Goal: Task Accomplishment & Management: Manage account settings

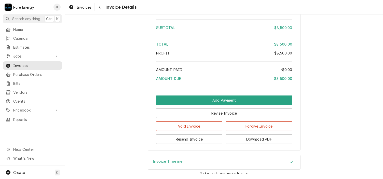
scroll to position [426, 0]
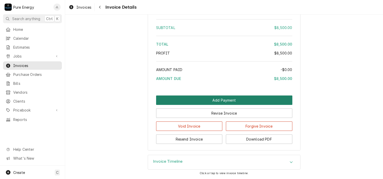
click at [237, 100] on button "Add Payment" at bounding box center [224, 99] width 136 height 9
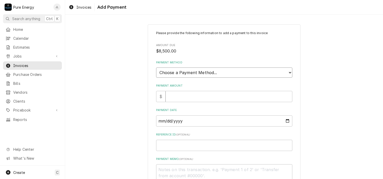
click at [229, 71] on select "Choose a Payment Method... Cash Check Credit/Debit Card ACH/eCheck Other" at bounding box center [224, 72] width 136 height 10
select select "2"
click at [156, 67] on select "Choose a Payment Method... Cash Check Credit/Debit Card ACH/eCheck Other" at bounding box center [224, 72] width 136 height 10
click at [180, 98] on input "Payment Amount" at bounding box center [228, 96] width 127 height 11
type textarea "x"
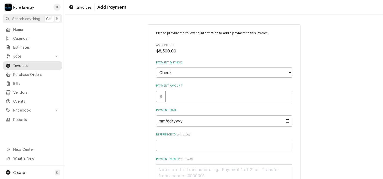
type input "8"
type textarea "x"
type input "85"
type textarea "x"
type input "850"
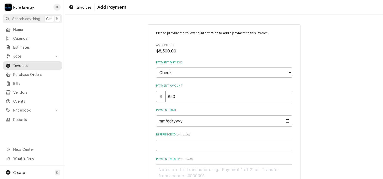
type textarea "x"
type input "8500"
type textarea "x"
type input "8500.0"
type textarea "x"
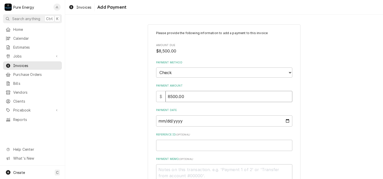
type input "8500.00"
click at [285, 120] on input "Payment Date" at bounding box center [224, 120] width 136 height 11
type input "2025-09-23"
click at [158, 145] on input "Reference ID ( optional )" at bounding box center [224, 145] width 136 height 11
type textarea "x"
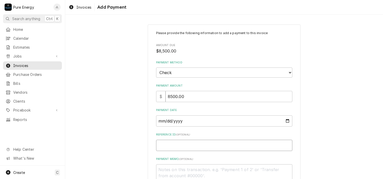
type input "8"
type textarea "x"
type input "80"
type textarea "x"
type input "808"
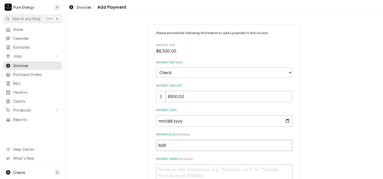
type textarea "x"
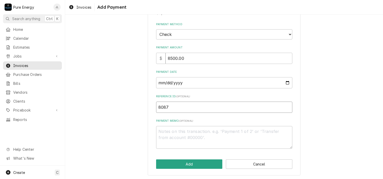
type input "8087"
click at [162, 137] on textarea "Payment Memo ( optional )" at bounding box center [224, 137] width 136 height 23
type textarea "x"
type textarea "P"
type textarea "x"
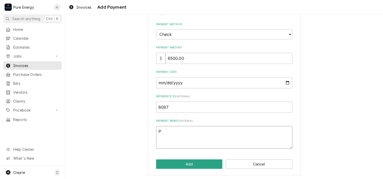
type textarea "Pa"
type textarea "x"
type textarea "Pay"
type textarea "x"
type textarea "Payi"
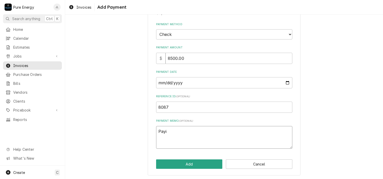
type textarea "x"
type textarea "Payin"
type textarea "x"
type textarea "Paying"
type textarea "x"
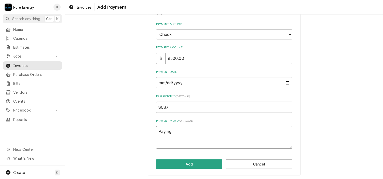
type textarea "Paying t"
type textarea "x"
type textarea "Paying th"
type textarea "x"
type textarea "Paying thi"
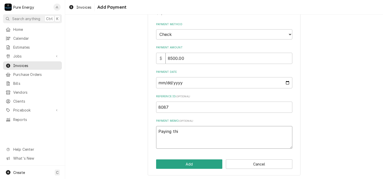
type textarea "x"
type textarea "Paying this"
type textarea "x"
type textarea "Paying this"
type textarea "x"
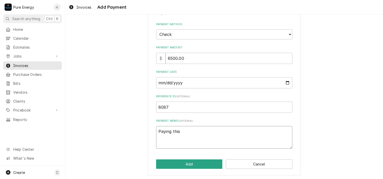
type textarea "Paying this a"
type textarea "x"
type textarea "Paying this an"
type textarea "x"
type textarea "Paying this and"
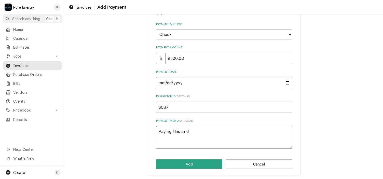
type textarea "x"
type textarea "Paying this and i"
type textarea "x"
type textarea "Paying this and in"
type textarea "x"
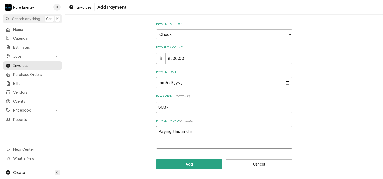
type textarea "Paying this and inv"
type textarea "x"
type textarea "Paying this and inv"
type textarea "x"
type textarea "Paying this and inv 1"
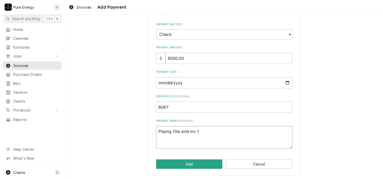
type textarea "x"
type textarea "Paying this and inv 10"
type textarea "x"
type textarea "Paying this and inv 108"
type textarea "x"
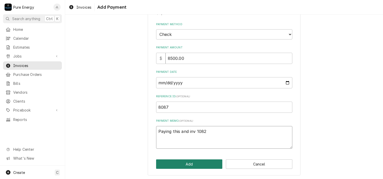
type textarea "Paying this and inv 1082"
click at [194, 164] on button "Add" at bounding box center [189, 163] width 66 height 9
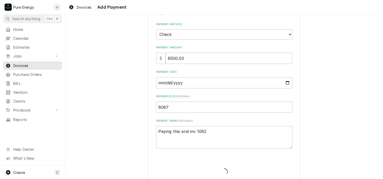
type textarea "x"
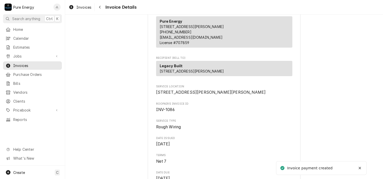
scroll to position [153, 0]
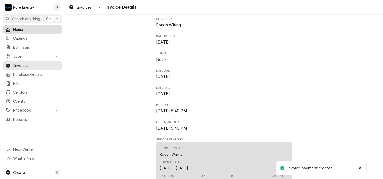
click at [25, 30] on span "Home" at bounding box center [36, 29] width 46 height 5
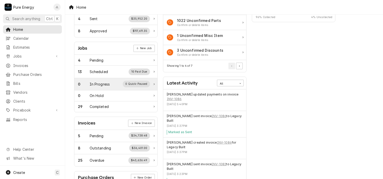
scroll to position [102, 0]
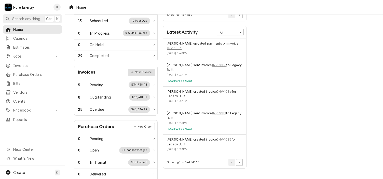
click at [139, 69] on link "New Invoice" at bounding box center [141, 72] width 26 height 7
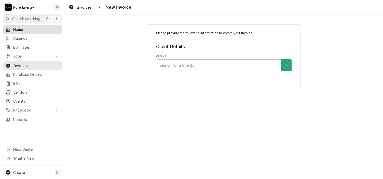
click at [35, 28] on span "Home" at bounding box center [36, 29] width 46 height 5
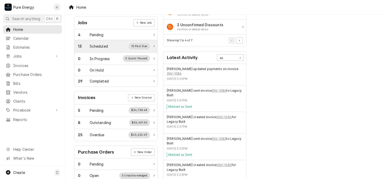
scroll to position [127, 0]
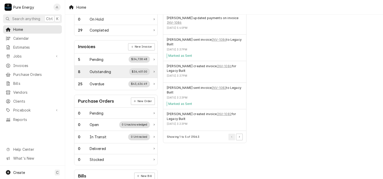
click at [102, 69] on div "Outstanding" at bounding box center [101, 71] width 22 height 5
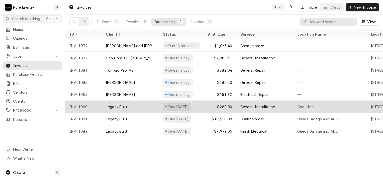
click at [339, 107] on div "Oso Libre" at bounding box center [329, 106] width 73 height 12
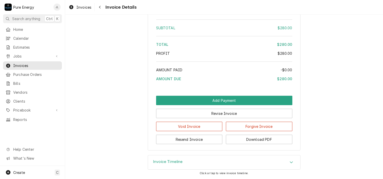
scroll to position [465, 0]
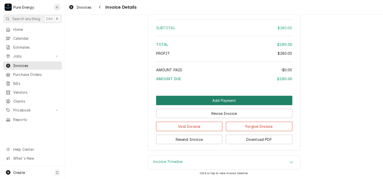
click at [212, 102] on button "Add Payment" at bounding box center [224, 100] width 136 height 9
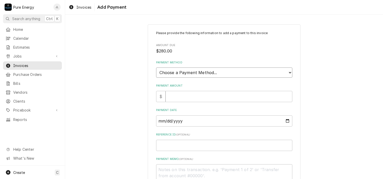
click at [220, 71] on select "Choose a Payment Method... Cash Check Credit/Debit Card ACH/eCheck Other" at bounding box center [224, 72] width 136 height 10
select select "2"
click at [156, 67] on select "Choose a Payment Method... Cash Check Credit/Debit Card ACH/eCheck Other" at bounding box center [224, 72] width 136 height 10
click at [192, 95] on input "Payment Amount" at bounding box center [228, 96] width 127 height 11
type textarea "x"
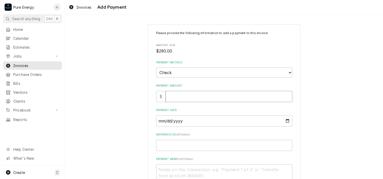
type input "2"
type textarea "x"
type input "28"
type textarea "x"
type input "280"
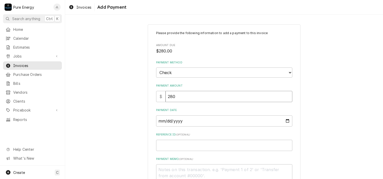
type textarea "x"
type input "280.0"
type textarea "x"
type input "280.00"
click at [284, 120] on input "Payment Date" at bounding box center [224, 120] width 136 height 11
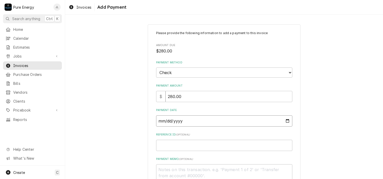
type textarea "x"
type input "2025-09-23"
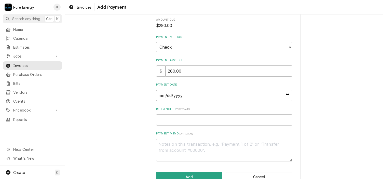
scroll to position [38, 0]
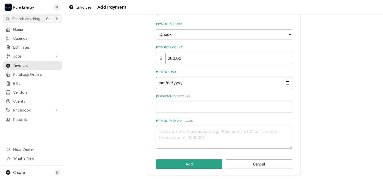
click at [286, 82] on input "2025-09-23" at bounding box center [224, 82] width 136 height 11
click at [352, 84] on div "Please provide the following information to add a payment to this invoice Amoun…" at bounding box center [223, 81] width 317 height 198
click at [183, 106] on input "Reference ID ( optional )" at bounding box center [224, 107] width 136 height 11
type textarea "x"
type input "8"
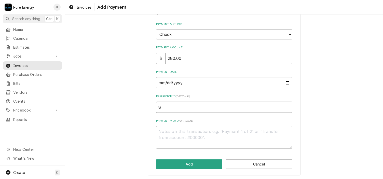
type textarea "x"
type input "80"
type textarea "x"
type input "808"
type textarea "x"
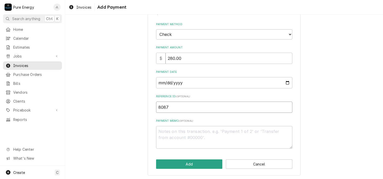
type input "8087"
click at [180, 138] on textarea "Payment Memo ( optional )" at bounding box center [224, 137] width 136 height 23
type textarea "x"
type textarea "P"
type textarea "x"
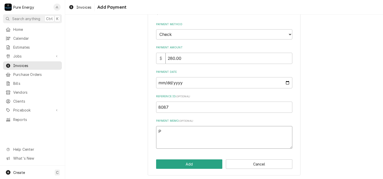
type textarea "Pa"
type textarea "x"
type textarea "Pay"
type textarea "x"
type textarea "Payi"
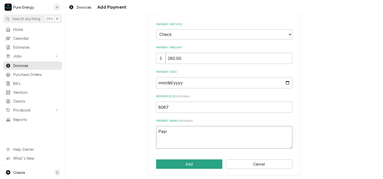
type textarea "x"
type textarea "Payin"
type textarea "x"
type textarea "Paying"
type textarea "x"
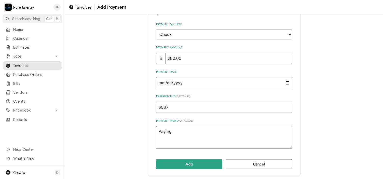
type textarea "Paying"
type textarea "x"
type textarea "Paying t"
type textarea "x"
type textarea "Paying th"
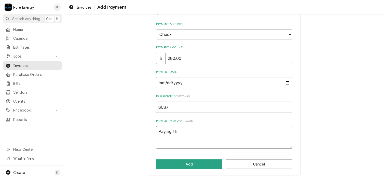
type textarea "x"
type textarea "Paying thi"
type textarea "x"
type textarea "Paying this"
type textarea "x"
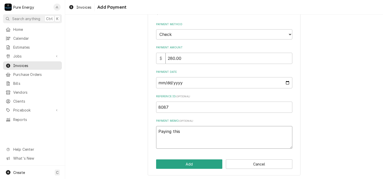
type textarea "Paying this a"
type textarea "x"
type textarea "Paying this an"
type textarea "x"
type textarea "Paying this and"
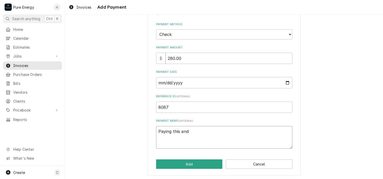
type textarea "x"
type textarea "Paying this and i"
type textarea "x"
type textarea "Paying this and iv"
type textarea "x"
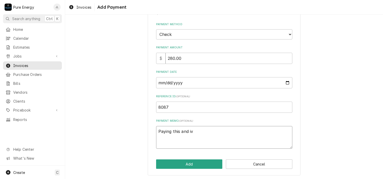
type textarea "Paying this and iv"
type textarea "x"
type textarea "Paying this and iv"
type textarea "x"
type textarea "Paying this and i"
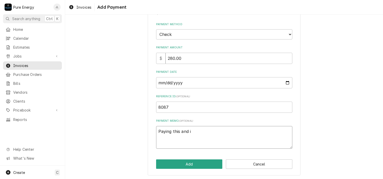
type textarea "x"
type textarea "Paying this and"
type textarea "x"
type textarea "Paying this and"
type textarea "x"
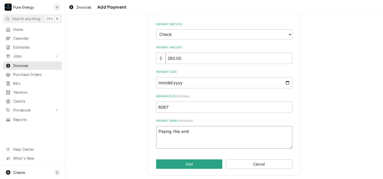
type textarea "Paying this an"
type textarea "x"
type textarea "Paying this a"
type textarea "x"
type textarea "Paying this"
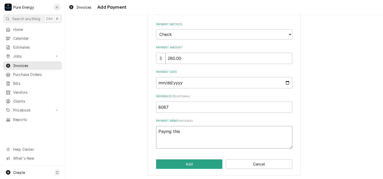
type textarea "x"
type textarea "Paying this"
type textarea "x"
type textarea "Paying thi"
type textarea "x"
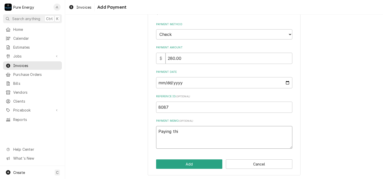
type textarea "Paying th"
type textarea "x"
type textarea "Paying t"
type textarea "x"
type textarea "Paying"
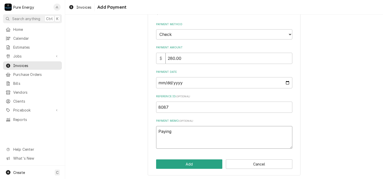
type textarea "x"
type textarea "Paying"
type textarea "x"
type textarea "Payin"
type textarea "x"
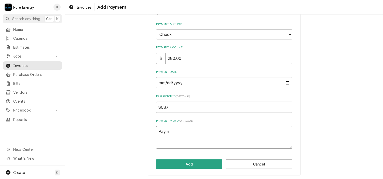
type textarea "Payi"
type textarea "x"
type textarea "Pay"
type textarea "x"
type textarea "Pa"
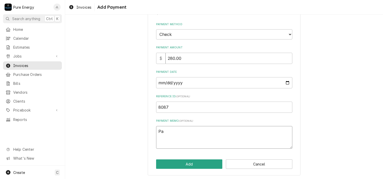
type textarea "x"
type textarea "P"
type textarea "x"
click at [164, 106] on input "8087" at bounding box center [224, 107] width 136 height 11
type textarea "x"
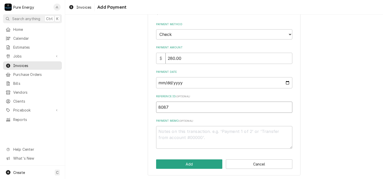
type input "807"
type textarea "x"
type input "8077"
click at [191, 161] on button "Add" at bounding box center [189, 163] width 66 height 9
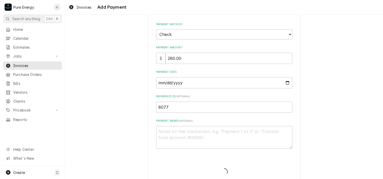
type textarea "x"
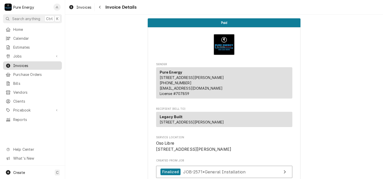
click at [29, 64] on span "Invoices" at bounding box center [36, 65] width 46 height 5
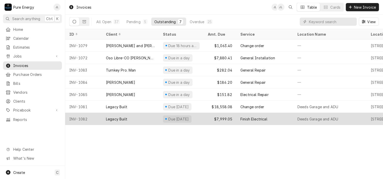
click at [279, 117] on div "Finish Electrical" at bounding box center [264, 119] width 57 height 12
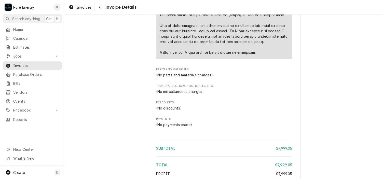
scroll to position [712, 0]
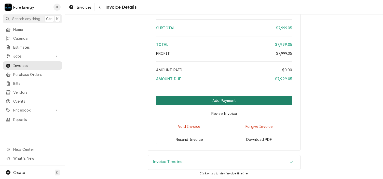
click at [242, 105] on button "Add Payment" at bounding box center [224, 100] width 136 height 9
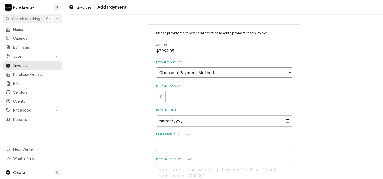
click at [206, 73] on select "Choose a Payment Method... Cash Check Credit/Debit Card ACH/eCheck Other" at bounding box center [224, 72] width 136 height 10
select select "2"
click at [156, 67] on select "Choose a Payment Method... Cash Check Credit/Debit Card ACH/eCheck Other" at bounding box center [224, 72] width 136 height 10
click at [190, 98] on input "Payment Amount" at bounding box center [228, 96] width 127 height 11
type textarea "x"
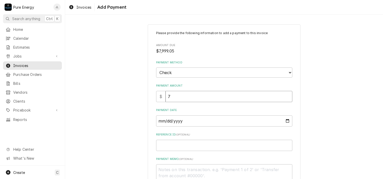
type input "79"
type textarea "x"
type input "799"
type textarea "x"
type input "7999"
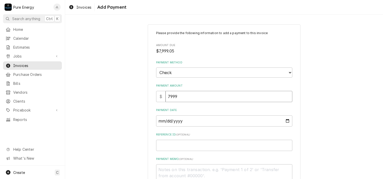
type textarea "x"
type input "7999.0"
type textarea "x"
type input "7999.05"
click at [285, 118] on input "Payment Date" at bounding box center [224, 120] width 136 height 11
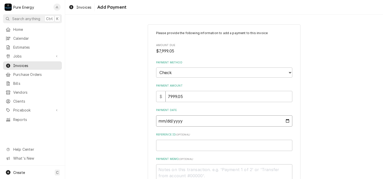
type textarea "x"
type input "[DATE]"
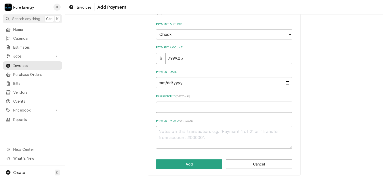
click at [166, 104] on input "Reference ID ( optional )" at bounding box center [224, 107] width 136 height 11
type textarea "x"
type input "8"
type textarea "x"
type input "80"
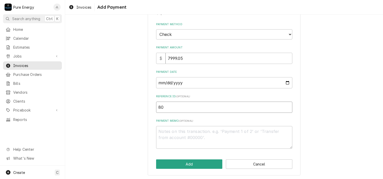
type textarea "x"
type input "807"
type textarea "x"
type input "8077"
click at [174, 131] on textarea "Payment Memo ( optional )" at bounding box center [224, 137] width 136 height 23
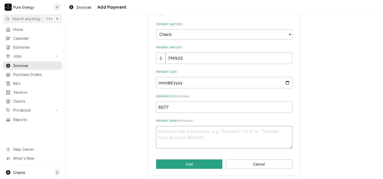
type textarea "x"
type textarea "P"
type textarea "x"
type textarea "Pay"
type textarea "x"
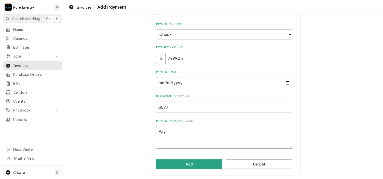
type textarea "Payi"
type textarea "x"
type textarea "Payin"
type textarea "x"
type textarea "Paying"
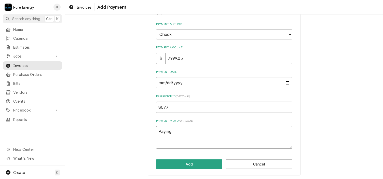
type textarea "x"
type textarea "Paying th"
type textarea "x"
type textarea "Paying thi"
type textarea "x"
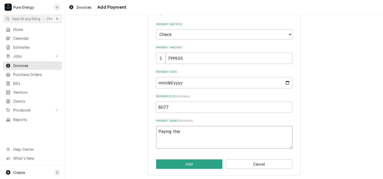
type textarea "Paying this"
type textarea "x"
type textarea "Paying this an"
type textarea "x"
type textarea "Paying this and"
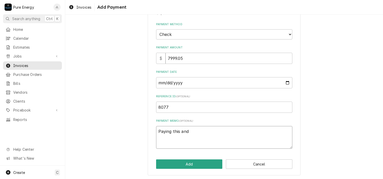
type textarea "x"
type textarea "Paying this and i"
type textarea "x"
type textarea "Paying this and in"
type textarea "x"
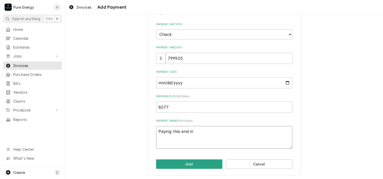
type textarea "Paying this and inv"
type textarea "x"
type textarea "Paying this and inv"
type textarea "x"
type textarea "Paying this and inv 1"
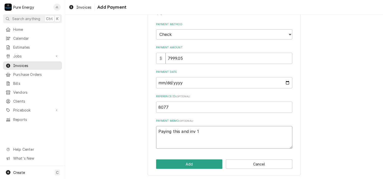
type textarea "x"
type textarea "Paying this and inv 10"
type textarea "x"
type textarea "Paying this and inv 108"
type textarea "x"
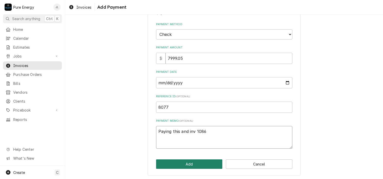
type textarea "Paying this and inv 1086"
click at [181, 163] on button "Add" at bounding box center [189, 163] width 66 height 9
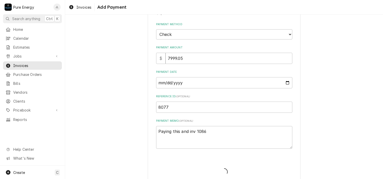
type textarea "x"
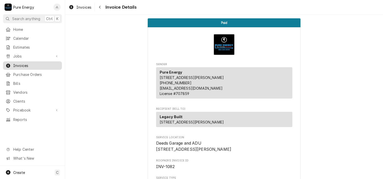
click at [36, 61] on link "Invoices" at bounding box center [32, 65] width 59 height 8
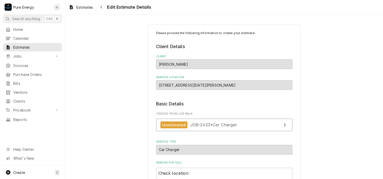
scroll to position [683, 0]
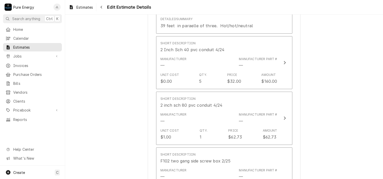
type textarea "x"
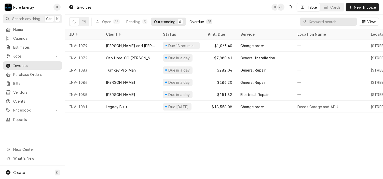
click at [196, 21] on div "Overdue" at bounding box center [196, 21] width 15 height 5
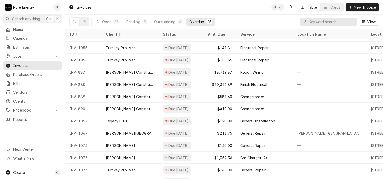
scroll to position [169, 0]
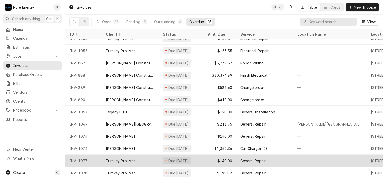
click at [151, 154] on div "Turnkey Pro. Man" at bounding box center [130, 160] width 57 height 12
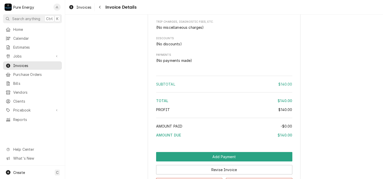
scroll to position [407, 0]
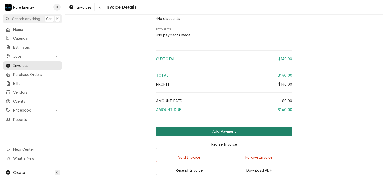
click at [224, 136] on button "Add Payment" at bounding box center [224, 130] width 136 height 9
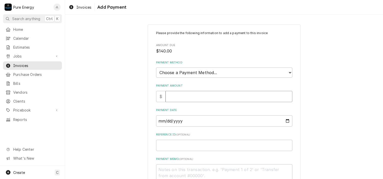
click at [190, 97] on input "Payment Amount" at bounding box center [228, 96] width 127 height 11
type textarea "x"
type input "1"
type textarea "x"
type input "14"
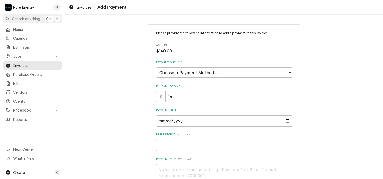
type textarea "x"
type input "140"
type textarea "x"
type input "140.0"
type textarea "x"
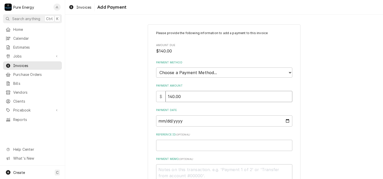
type input "140.00"
click at [284, 120] on input "Payment Date" at bounding box center [224, 120] width 136 height 11
type input "[DATE]"
type textarea "x"
click at [198, 71] on select "Choose a Payment Method... Cash Check Credit/Debit Card ACH/eCheck Other" at bounding box center [224, 72] width 136 height 10
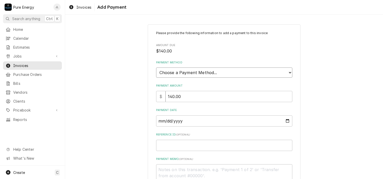
select select "4"
click at [156, 67] on select "Choose a Payment Method... Cash Check Credit/Debit Card ACH/eCheck Other" at bounding box center [224, 72] width 136 height 10
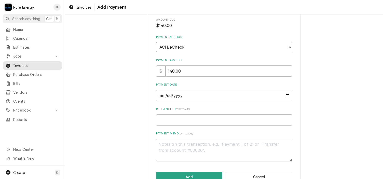
scroll to position [38, 0]
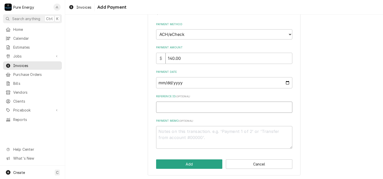
click at [167, 105] on input "Reference ID ( optional )" at bounding box center [224, 107] width 136 height 11
type textarea "x"
type input "F"
type textarea "x"
type input "F2"
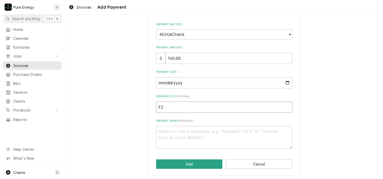
type textarea "x"
type input "F27"
type textarea "x"
type input "F27C"
type textarea "x"
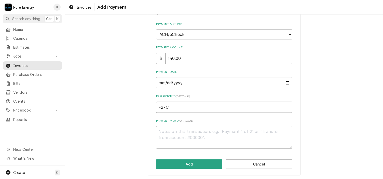
type input "F27C-"
type textarea "x"
type input "F27C-9"
type textarea "x"
type input "F27C-95"
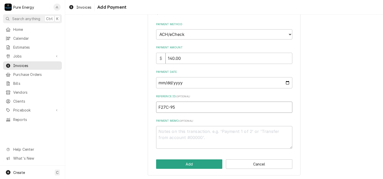
type textarea "x"
type input "F27C-95C"
type textarea "x"
type input "F27C-95C0"
click at [177, 165] on button "Add" at bounding box center [189, 163] width 66 height 9
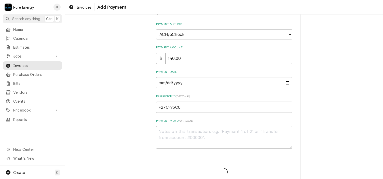
type textarea "x"
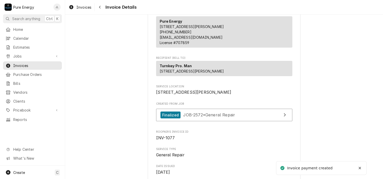
scroll to position [102, 0]
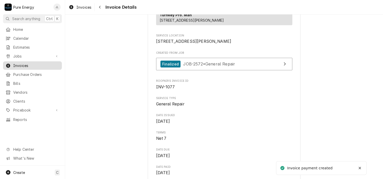
click at [42, 64] on span "Invoices" at bounding box center [36, 65] width 46 height 5
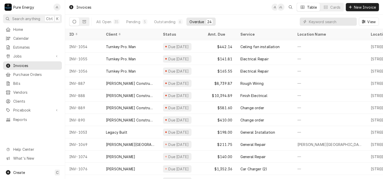
scroll to position [157, 0]
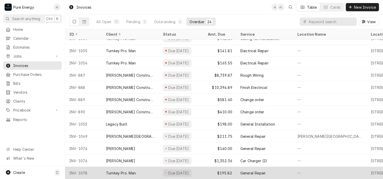
click at [152, 168] on div "Turnkey Pro. Man" at bounding box center [130, 173] width 57 height 12
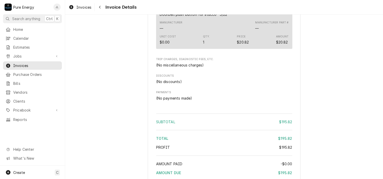
scroll to position [491, 0]
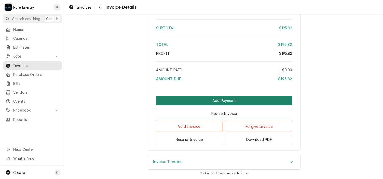
click at [219, 100] on button "Add Payment" at bounding box center [224, 100] width 136 height 9
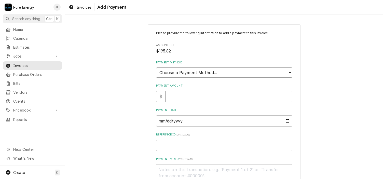
click at [205, 71] on select "Choose a Payment Method... Cash Check Credit/Debit Card ACH/eCheck Other" at bounding box center [224, 72] width 136 height 10
select select "4"
click at [156, 67] on select "Choose a Payment Method... Cash Check Credit/Debit Card ACH/eCheck Other" at bounding box center [224, 72] width 136 height 10
click at [180, 95] on input "Payment Amount" at bounding box center [228, 96] width 127 height 11
type textarea "x"
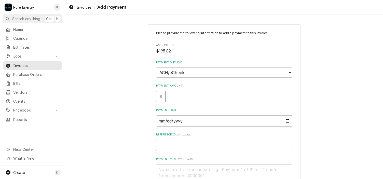
type input "1"
type textarea "x"
type input "19"
type textarea "x"
type input "195"
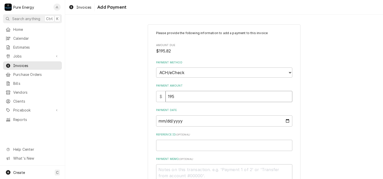
type textarea "x"
type input "195.8"
type textarea "x"
type input "195.82"
click at [286, 120] on input "Payment Date" at bounding box center [224, 120] width 136 height 11
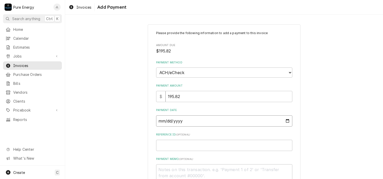
type textarea "x"
type input "2025-09-18"
click at [176, 143] on input "Reference ID ( optional )" at bounding box center [224, 145] width 136 height 11
type textarea "x"
type input "F"
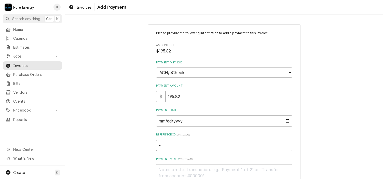
type textarea "x"
type input "F2"
type textarea "x"
type input "F27"
type textarea "x"
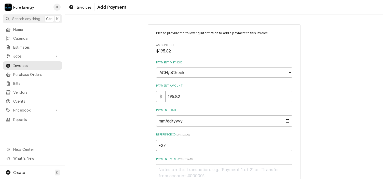
type input "F27C"
type textarea "x"
type input "F27C-"
type textarea "x"
type input "F27C-9"
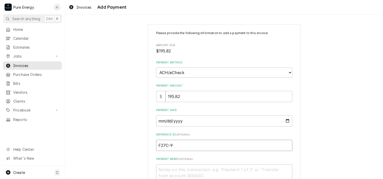
type textarea "x"
type input "F27C-95"
type textarea "x"
type input "F27C-95C"
type textarea "x"
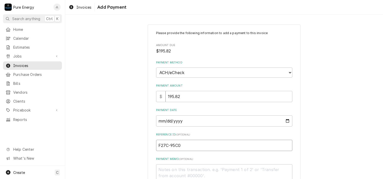
scroll to position [38, 0]
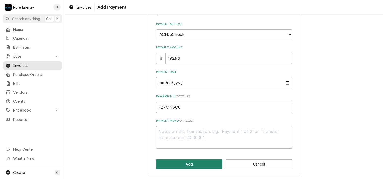
type input "F27C-95C0"
click at [195, 163] on button "Add" at bounding box center [189, 163] width 66 height 9
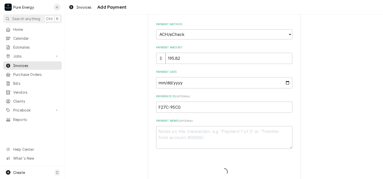
type textarea "x"
